Goal: Check status

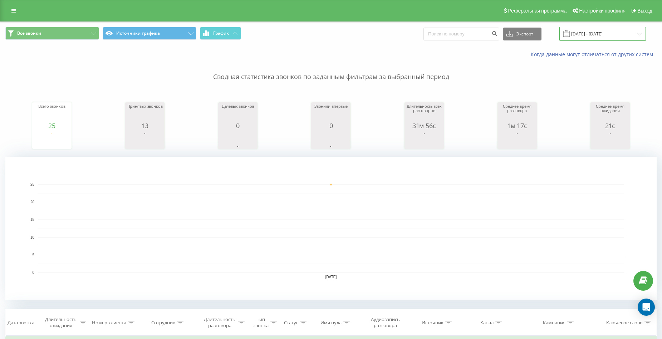
click at [592, 36] on input "[DATE] - [DATE]" at bounding box center [603, 34] width 87 height 14
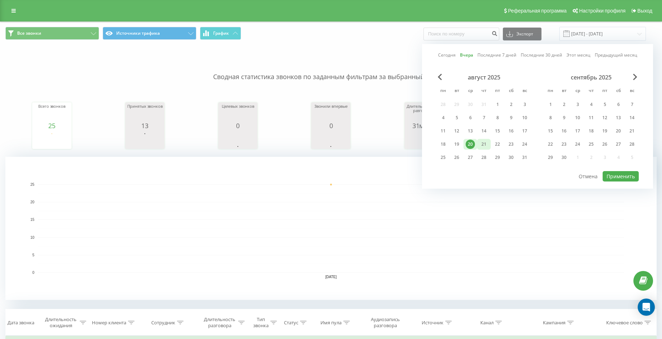
click at [484, 145] on div "21" at bounding box center [484, 144] width 9 height 9
click at [615, 172] on button "Применить" at bounding box center [621, 176] width 36 height 10
type input "[DATE] - [DATE]"
